Goal: Information Seeking & Learning: Learn about a topic

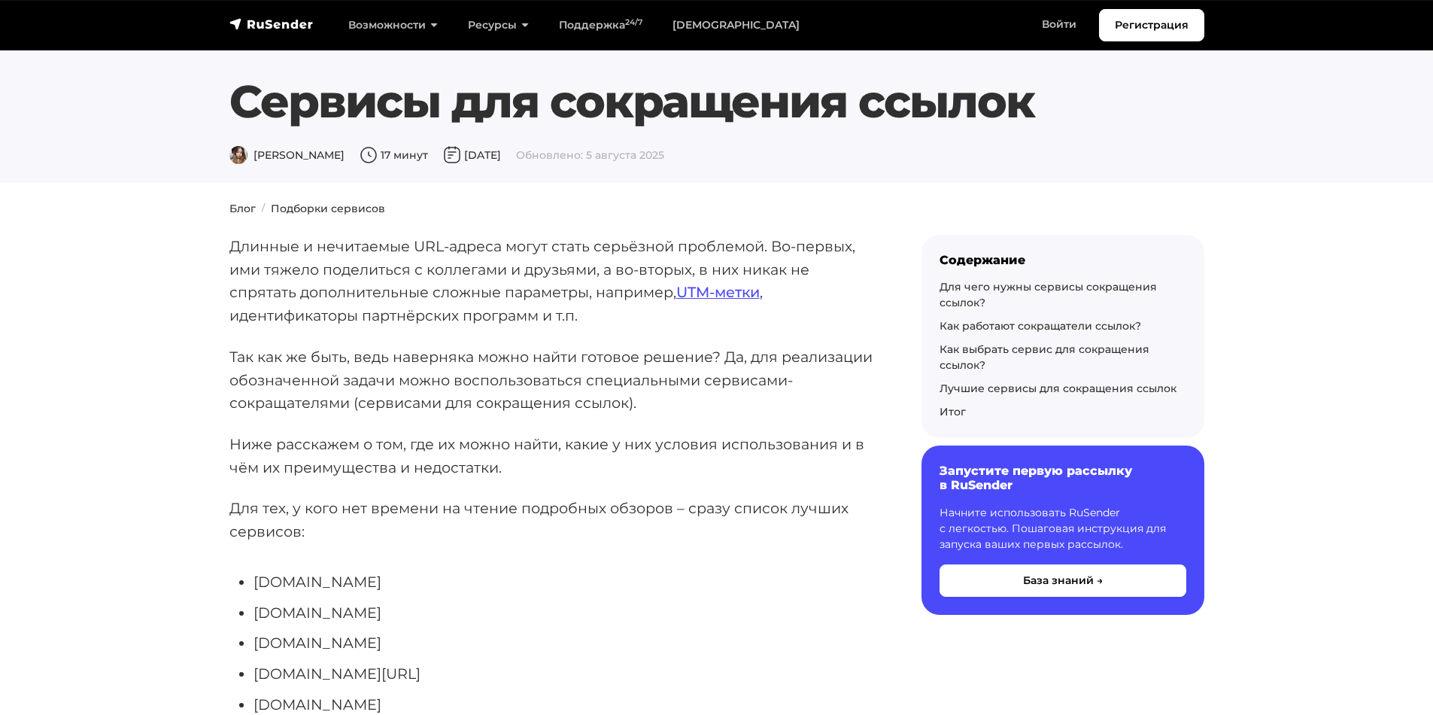
scroll to position [376, 0]
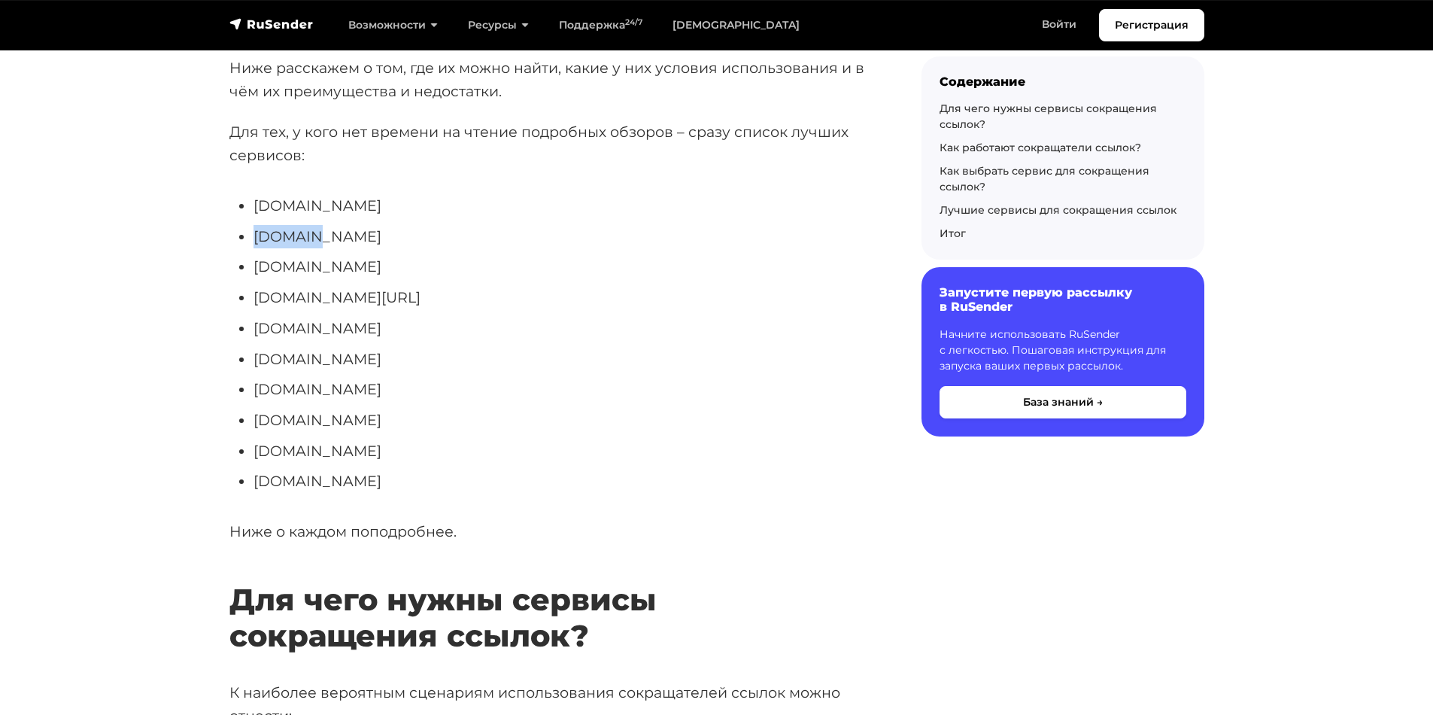
drag, startPoint x: 310, startPoint y: 240, endPoint x: 243, endPoint y: 237, distance: 67.0
click at [254, 237] on li "[DOMAIN_NAME]" at bounding box center [564, 236] width 620 height 23
copy li "[DOMAIN_NAME]"
drag, startPoint x: 302, startPoint y: 330, endPoint x: 231, endPoint y: 329, distance: 71.5
click at [231, 329] on ul "[DOMAIN_NAME] [DOMAIN_NAME] [DOMAIN_NAME] [DOMAIN_NAME][URL] [DOMAIN_NAME] [DOM…" at bounding box center [551, 343] width 644 height 299
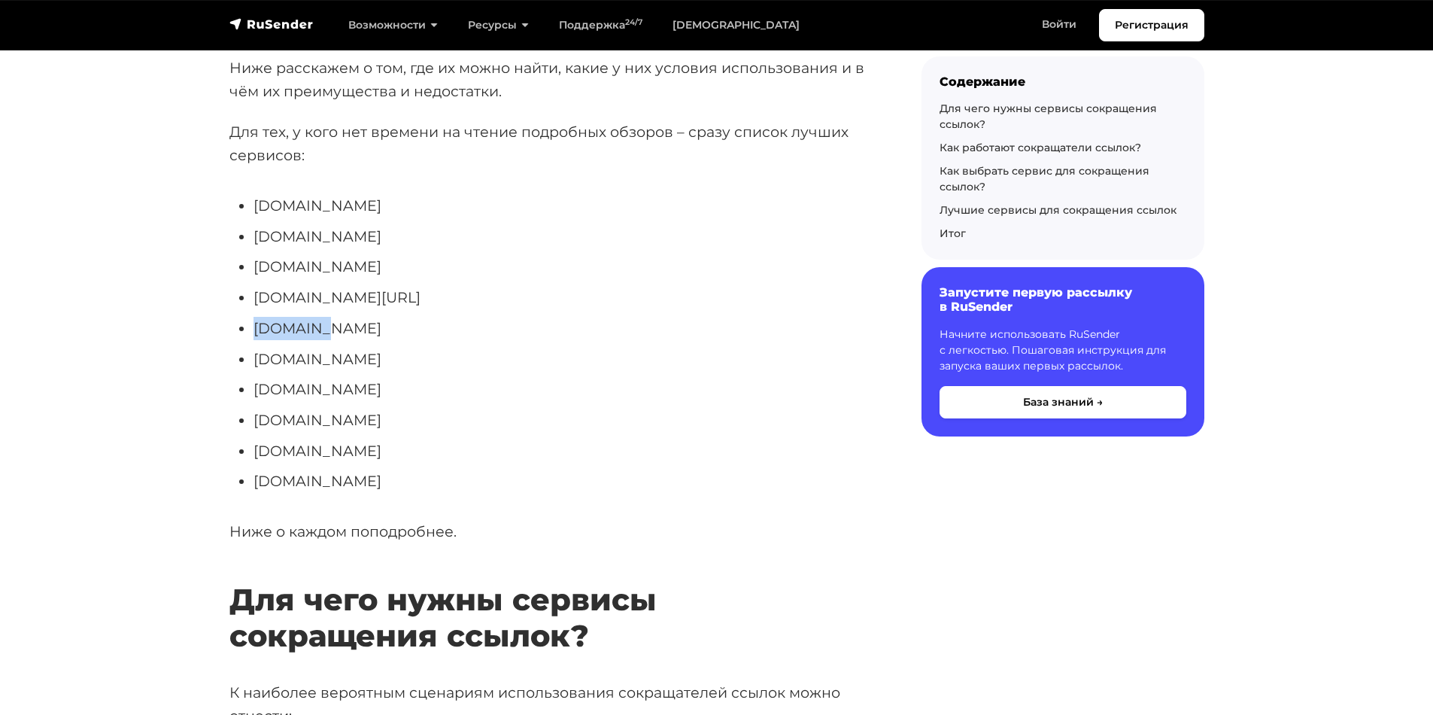
copy li "[DOMAIN_NAME]"
drag, startPoint x: 292, startPoint y: 213, endPoint x: 242, endPoint y: 210, distance: 49.8
click at [254, 210] on li "[DOMAIN_NAME]" at bounding box center [564, 205] width 620 height 23
copy li "[DOMAIN_NAME]"
drag, startPoint x: 346, startPoint y: 424, endPoint x: 254, endPoint y: 414, distance: 93.1
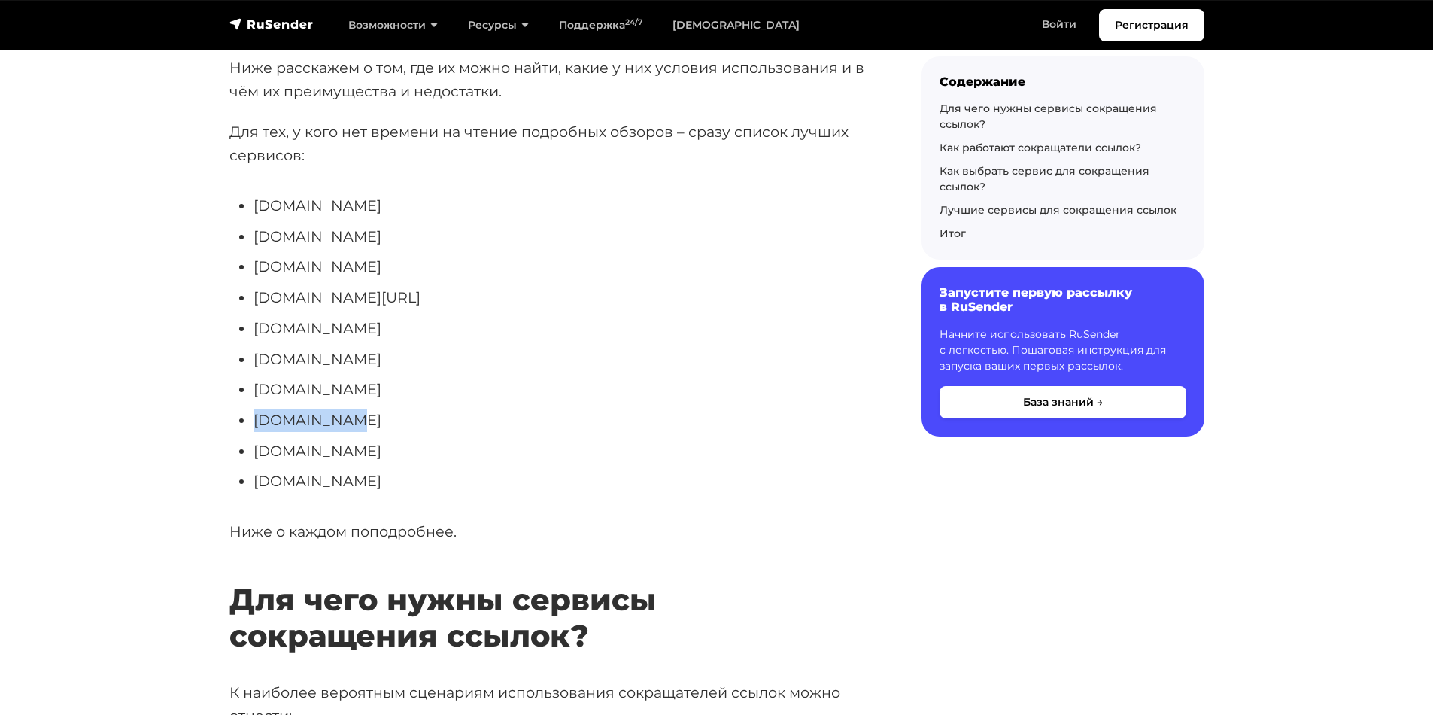
click at [254, 414] on li "[DOMAIN_NAME]" at bounding box center [564, 420] width 620 height 23
copy li "[DOMAIN_NAME]"
drag, startPoint x: 364, startPoint y: 449, endPoint x: 253, endPoint y: 449, distance: 111.4
click at [254, 449] on li "[DOMAIN_NAME]" at bounding box center [564, 450] width 620 height 23
copy li "[DOMAIN_NAME]"
